Goal: Transaction & Acquisition: Purchase product/service

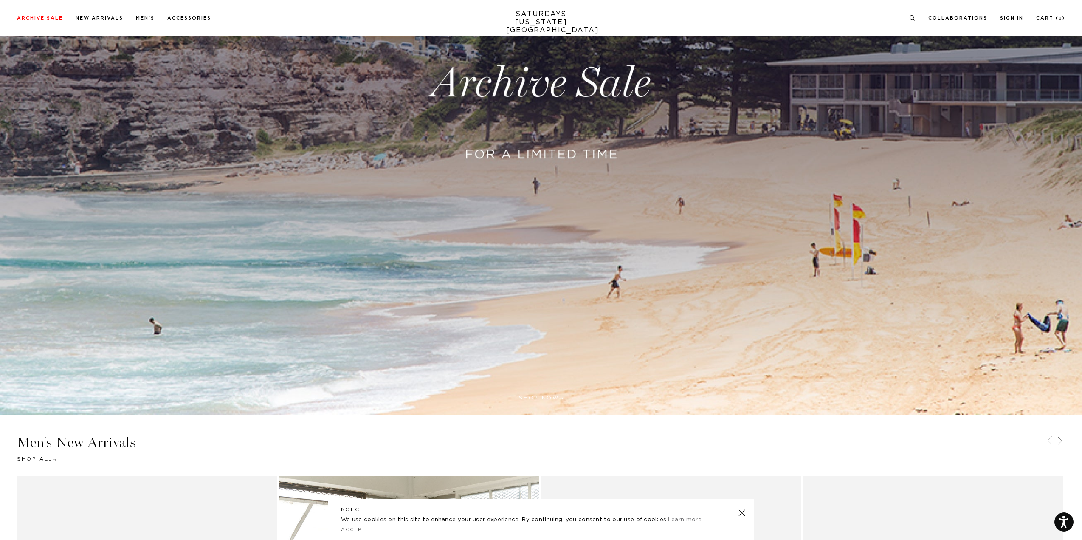
scroll to position [127, 0]
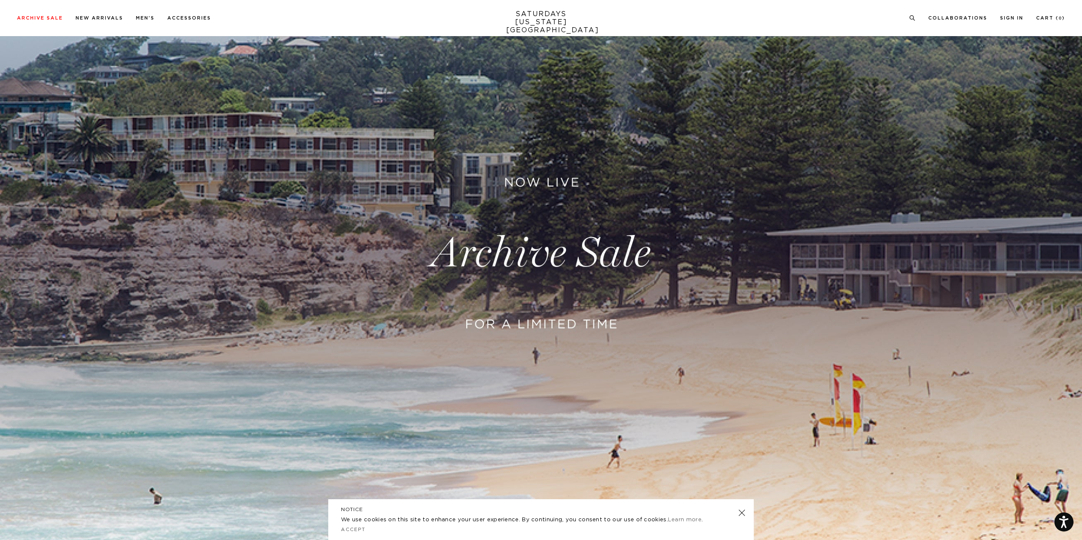
click at [526, 359] on link at bounding box center [541, 253] width 1082 height 662
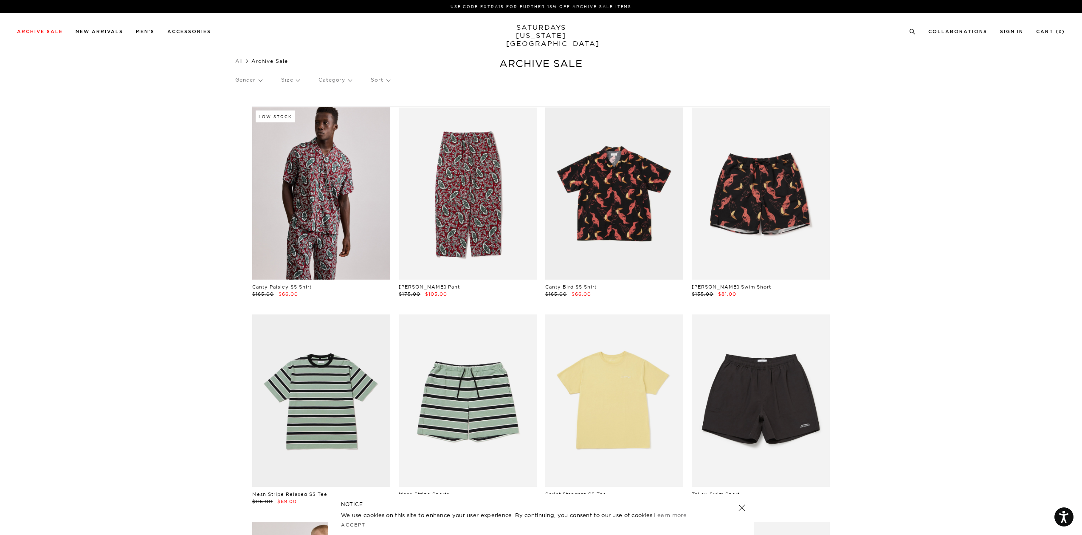
click at [296, 79] on p "Size" at bounding box center [290, 80] width 18 height 20
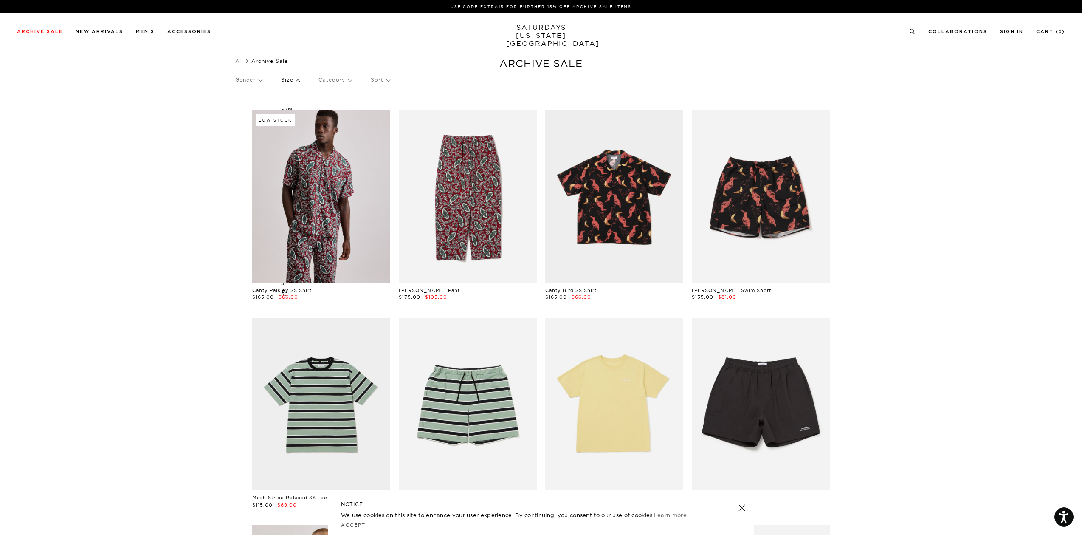
click at [286, 108] on p "S/M" at bounding box center [306, 109] width 51 height 11
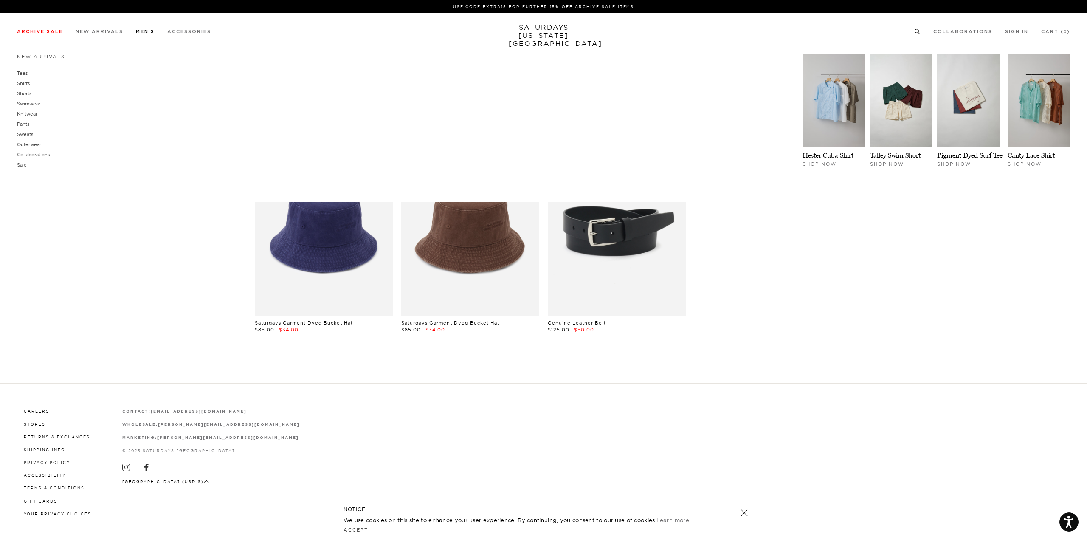
click at [146, 30] on link "Men's" at bounding box center [145, 31] width 19 height 5
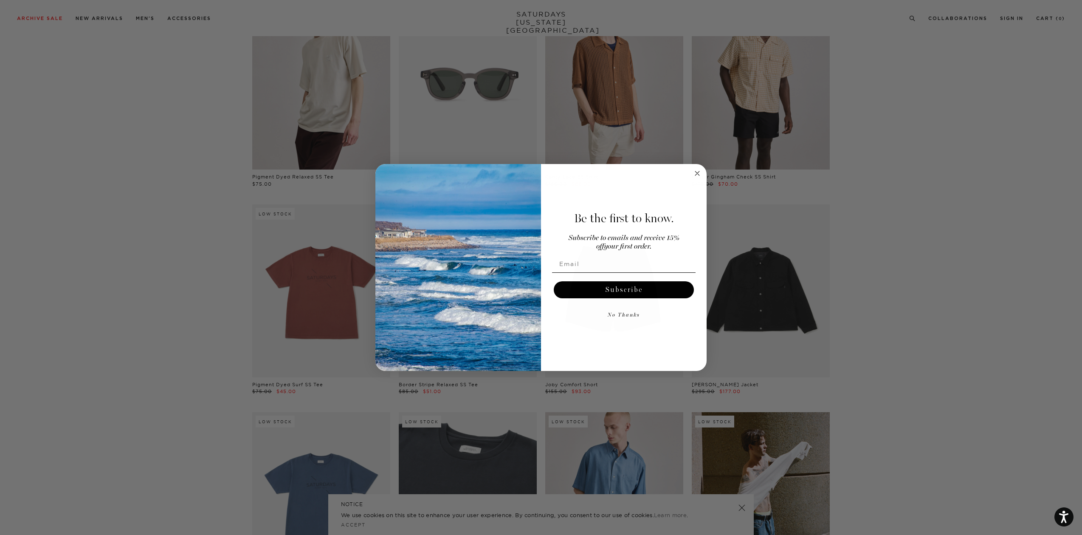
scroll to position [1274, 0]
